Goal: Task Accomplishment & Management: Use online tool/utility

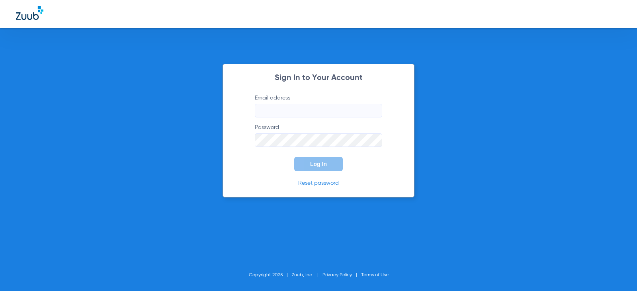
type input "[EMAIL_ADDRESS][DOMAIN_NAME]"
click at [322, 167] on button "Log In" at bounding box center [318, 164] width 49 height 14
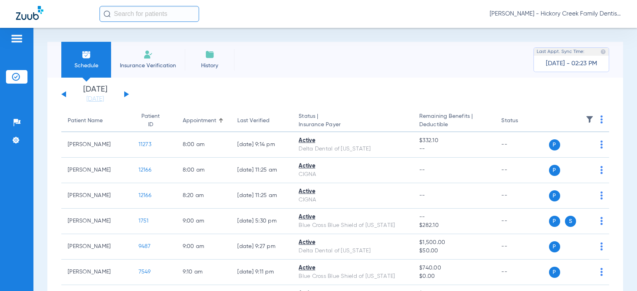
click at [146, 66] on span "Insurance Verification" at bounding box center [148, 66] width 62 height 8
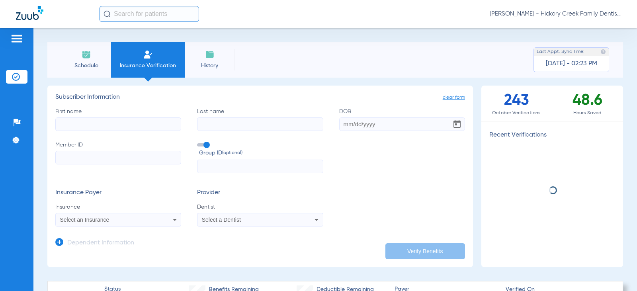
click at [106, 65] on li "Schedule" at bounding box center [86, 60] width 50 height 36
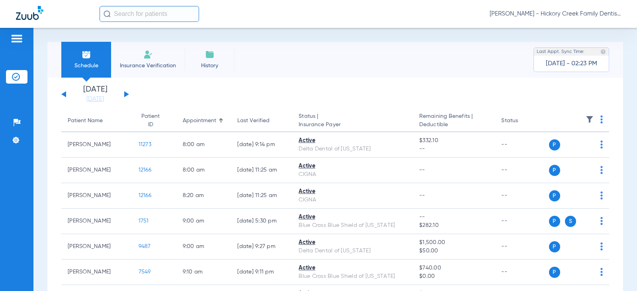
click at [127, 94] on button at bounding box center [126, 94] width 5 height 6
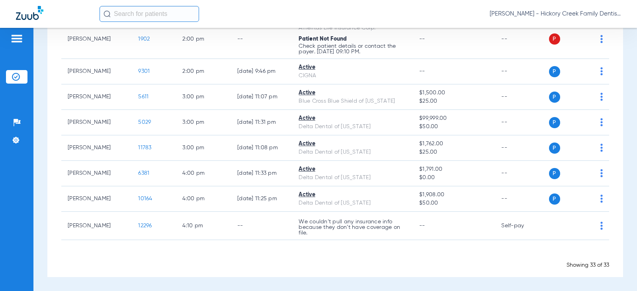
scroll to position [785, 0]
